Goal: Transaction & Acquisition: Purchase product/service

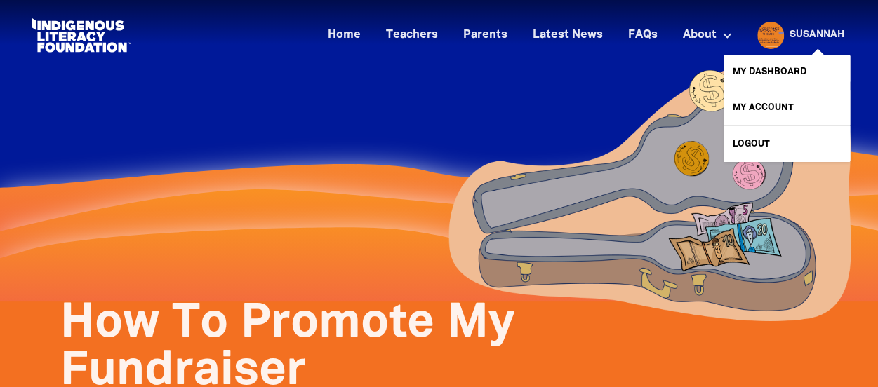
click at [773, 32] on div at bounding box center [767, 35] width 34 height 34
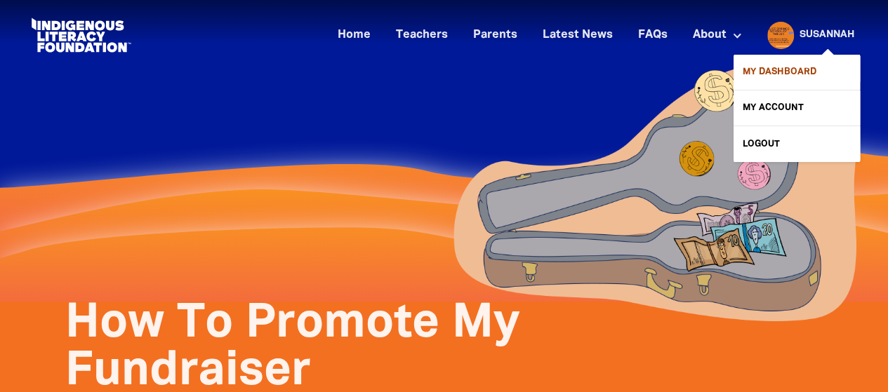
click at [783, 75] on link "My Dashboard" at bounding box center [796, 72] width 126 height 35
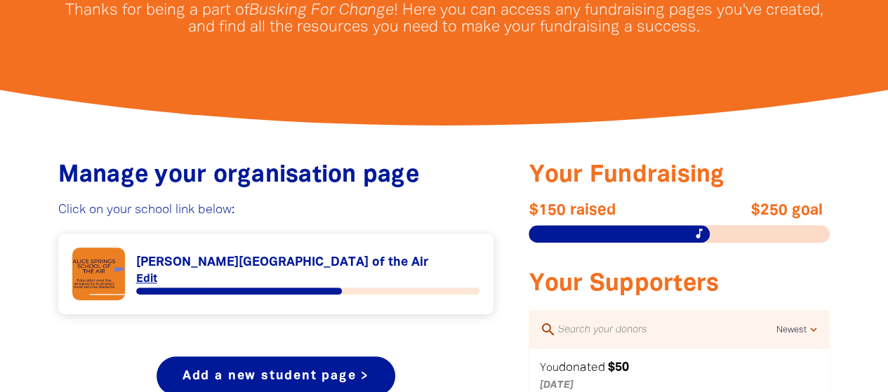
scroll to position [408, 0]
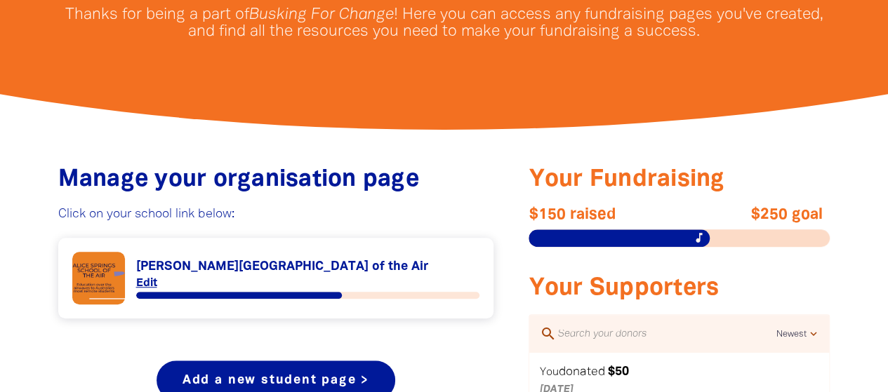
click at [107, 272] on link "Link to [PERSON_NAME][GEOGRAPHIC_DATA] of the Air" at bounding box center [276, 278] width 408 height 53
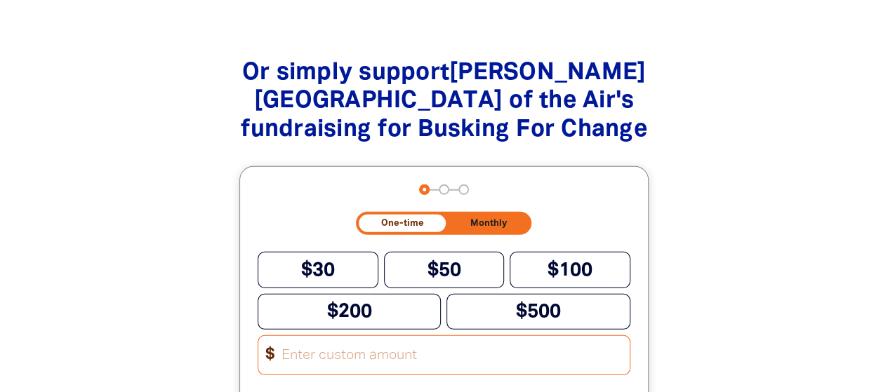
scroll to position [1884, 0]
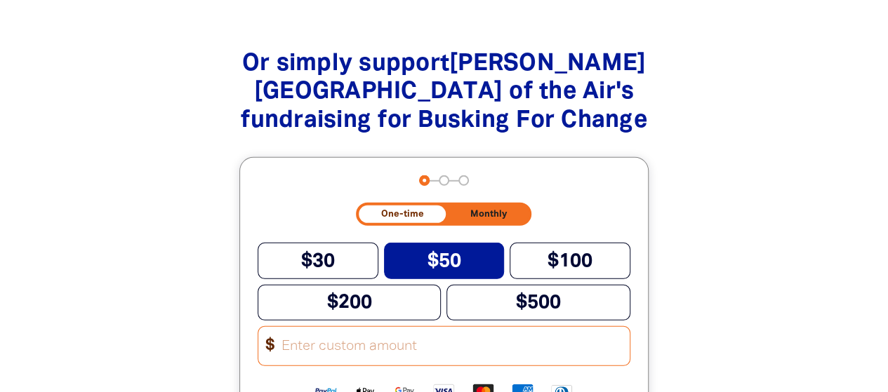
click at [477, 243] on button "$50" at bounding box center [444, 261] width 121 height 36
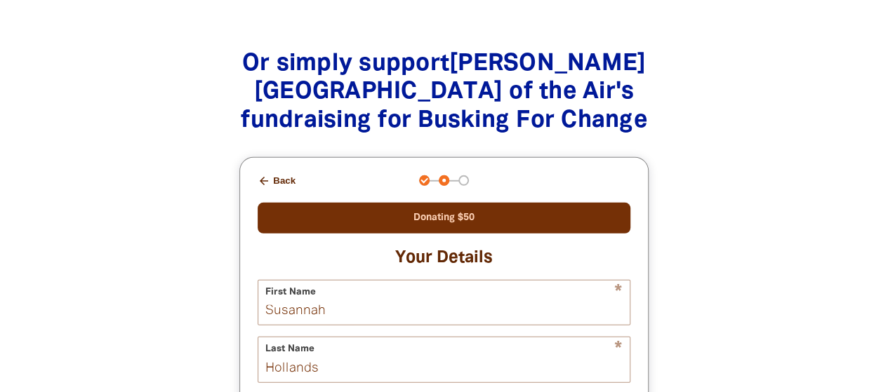
scroll to position [2154, 0]
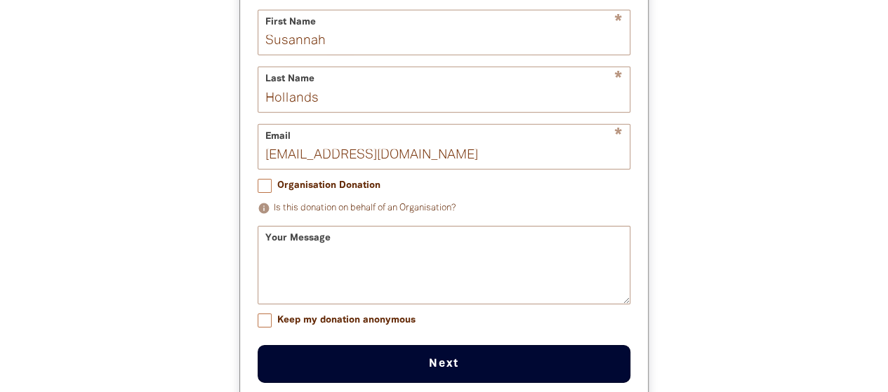
click at [261, 314] on input "Keep my donation anonymous" at bounding box center [265, 321] width 14 height 14
checkbox input "true"
click at [394, 345] on button "Next chevron_right" at bounding box center [444, 364] width 373 height 38
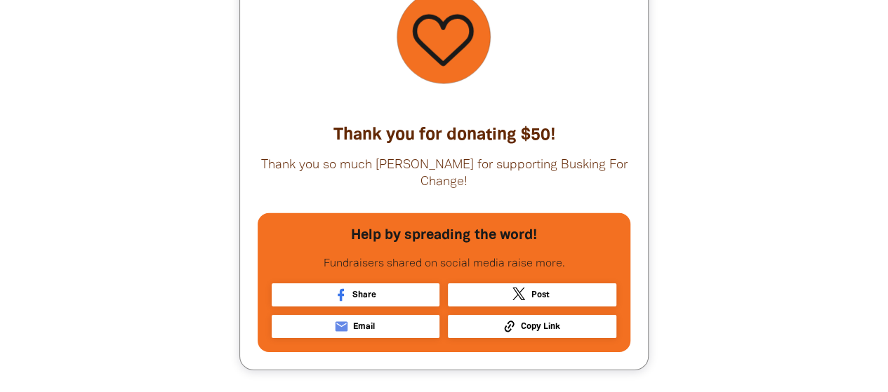
scroll to position [2152, 0]
